Goal: Navigation & Orientation: Find specific page/section

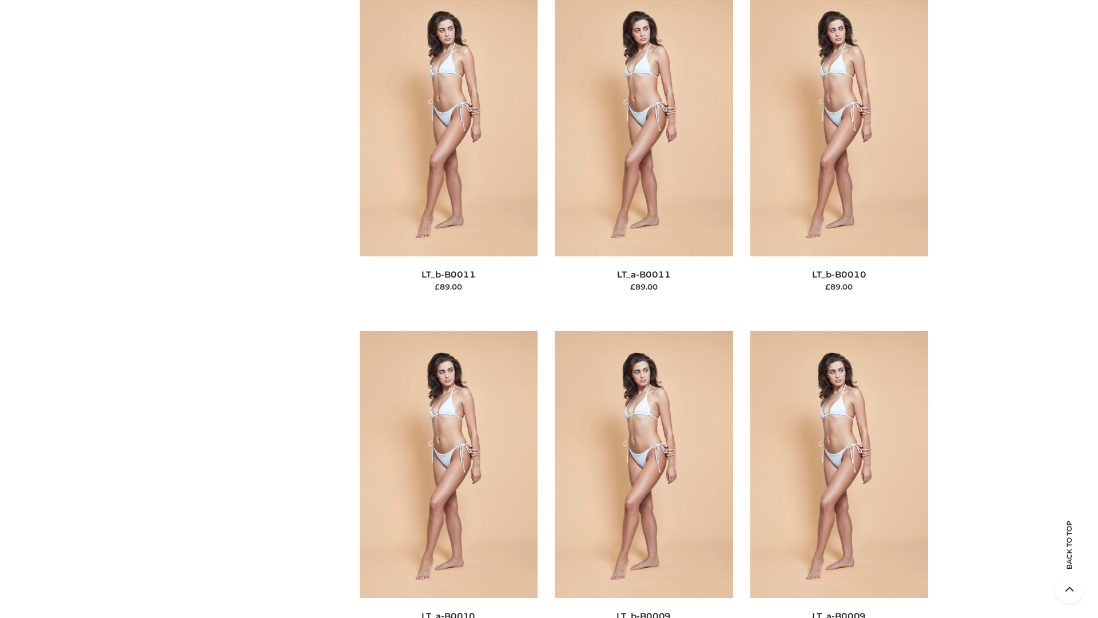
scroll to position [5138, 0]
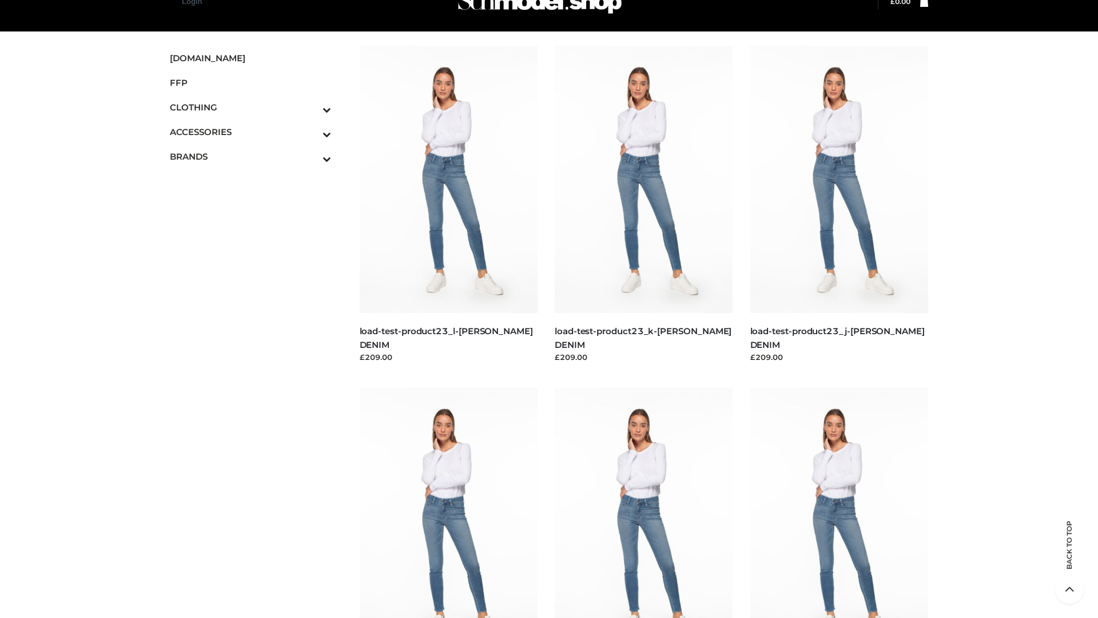
scroll to position [29, 0]
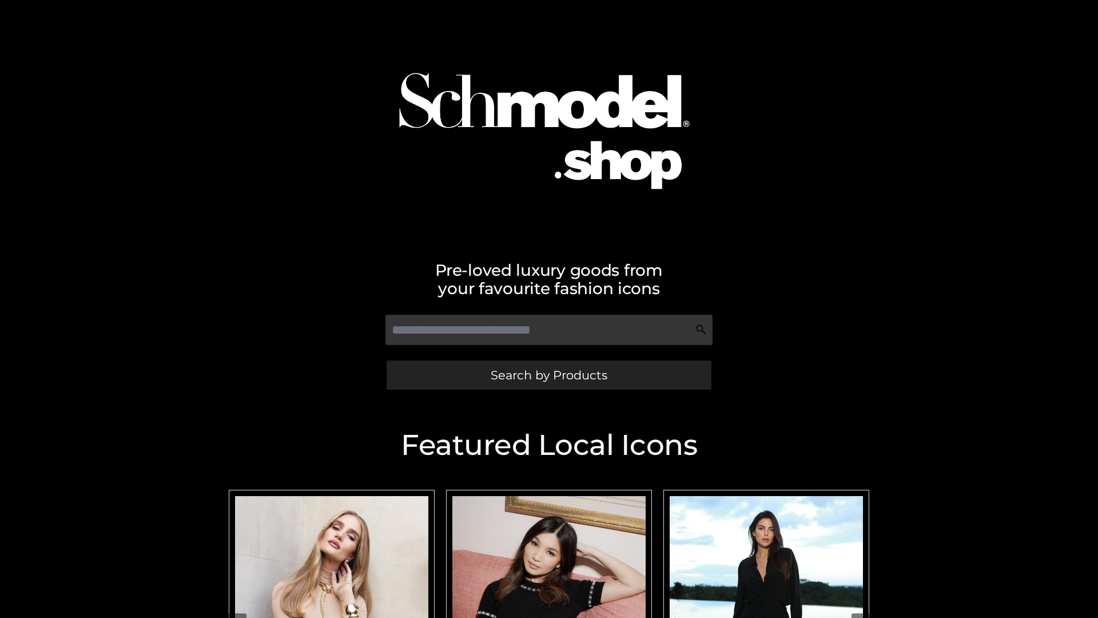
click at [549, 375] on span "Search by Products" at bounding box center [549, 375] width 117 height 12
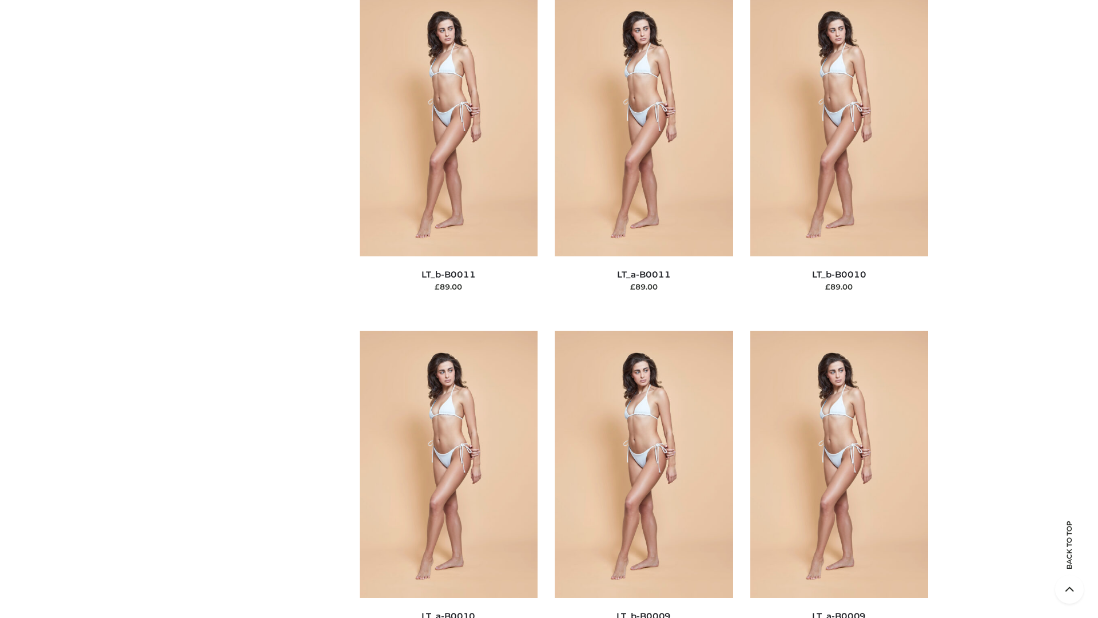
scroll to position [5138, 0]
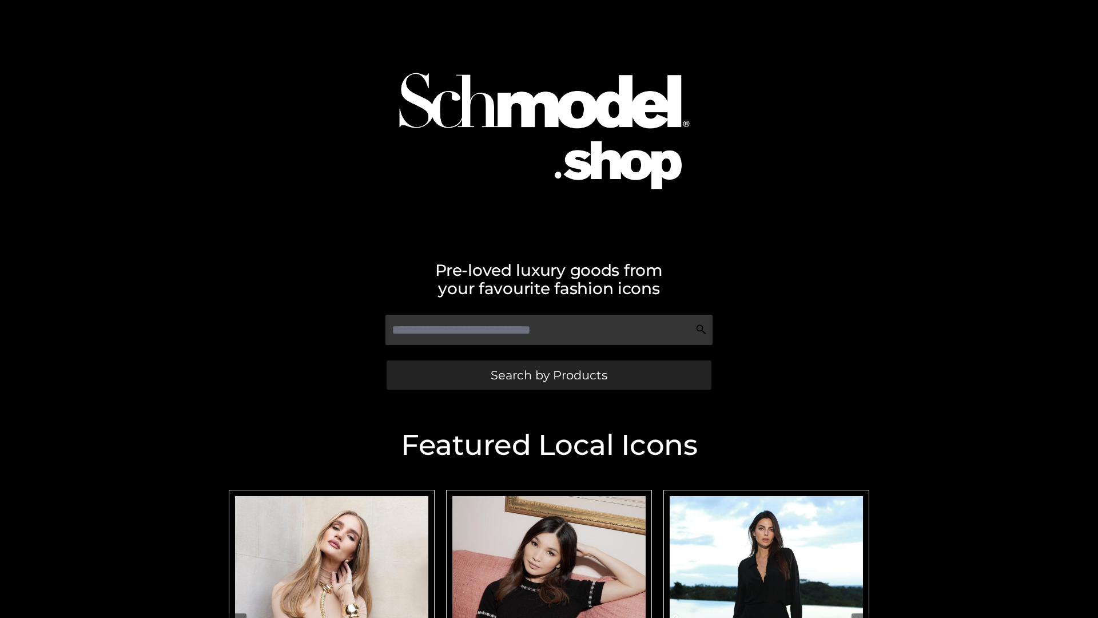
click at [549, 375] on span "Search by Products" at bounding box center [549, 375] width 117 height 12
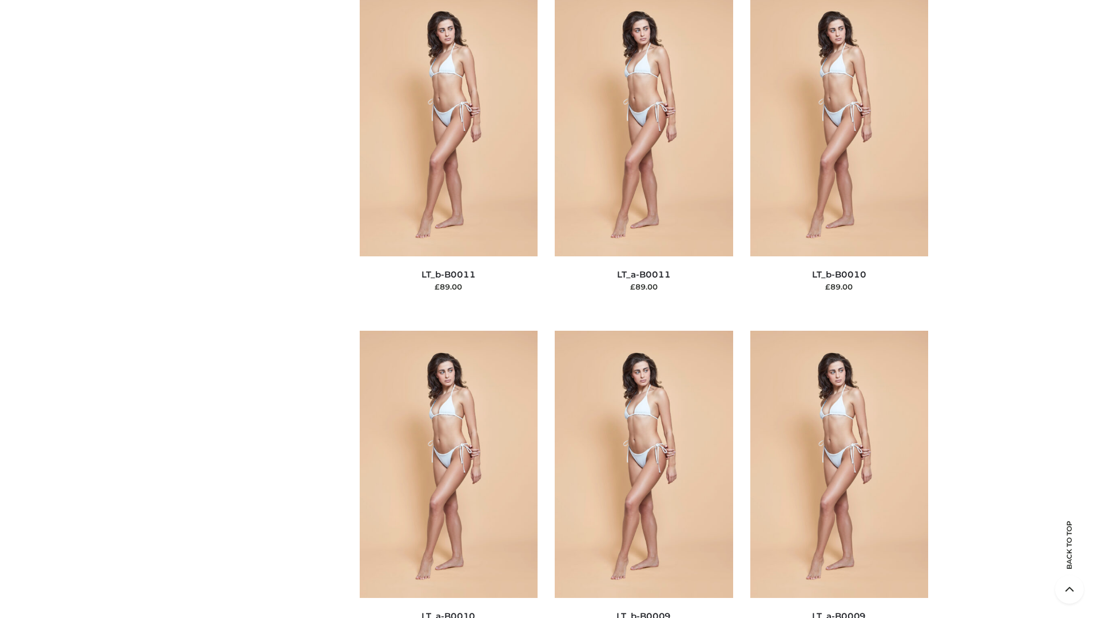
scroll to position [5138, 0]
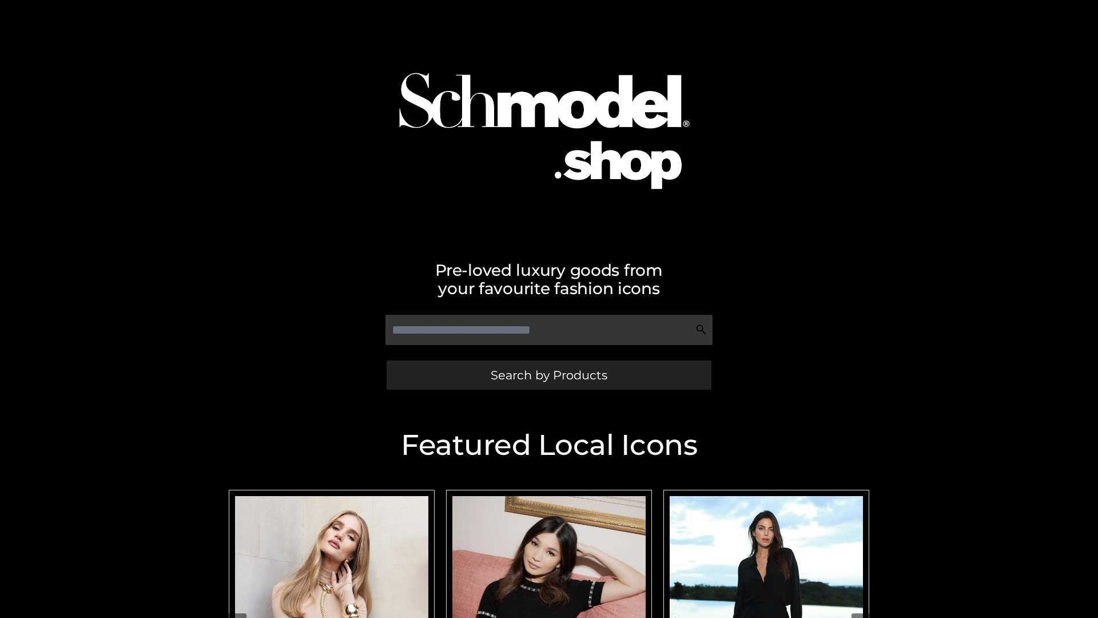
click at [549, 375] on span "Search by Products" at bounding box center [549, 375] width 117 height 12
